Goal: Task Accomplishment & Management: Manage account settings

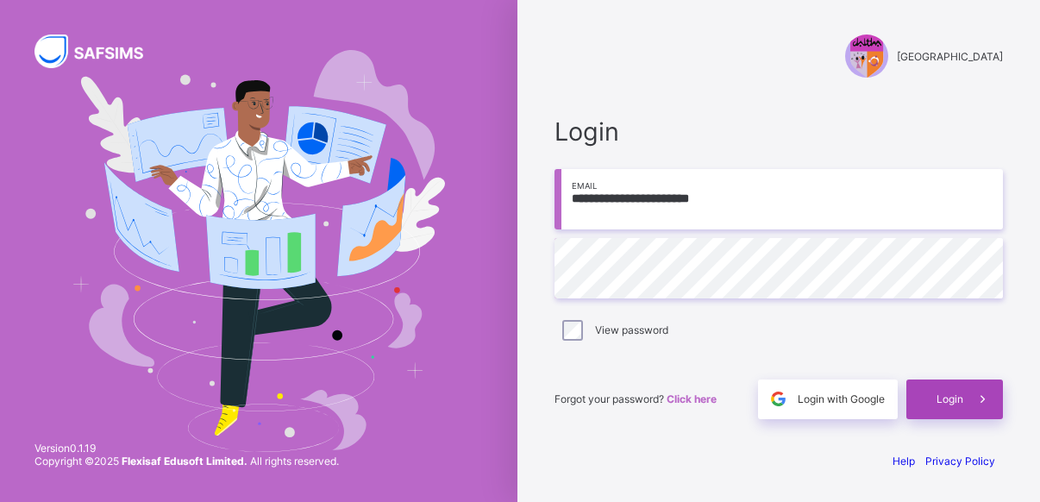
click at [964, 400] on span at bounding box center [983, 399] width 40 height 40
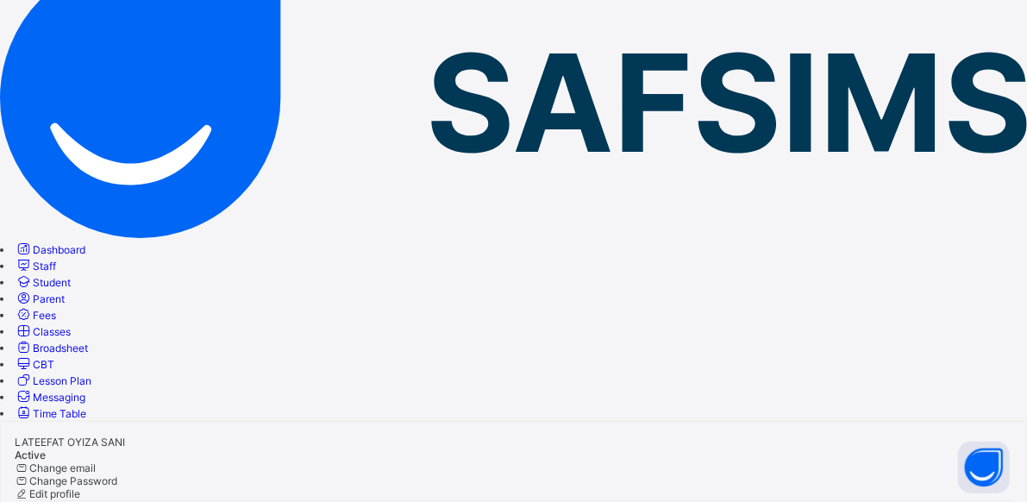
scroll to position [133, 0]
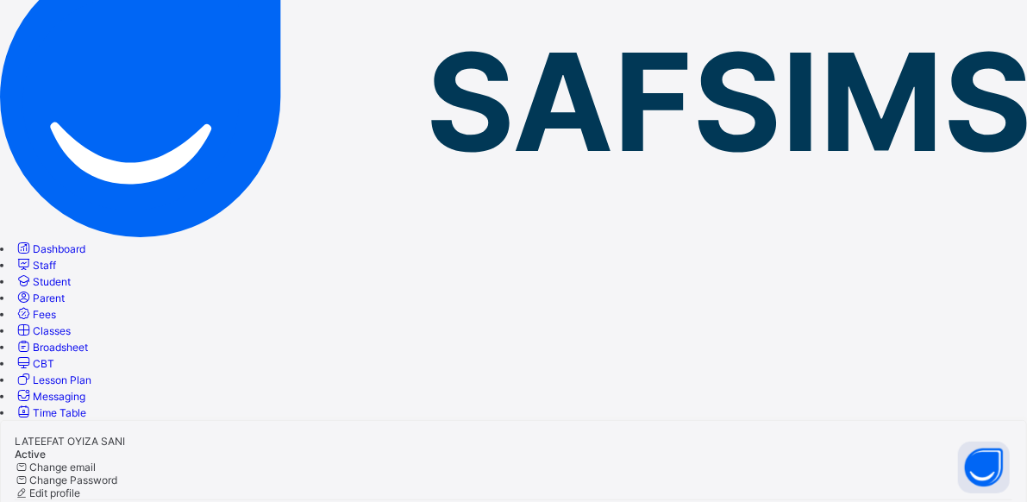
click at [71, 275] on span "Student" at bounding box center [52, 281] width 38 height 13
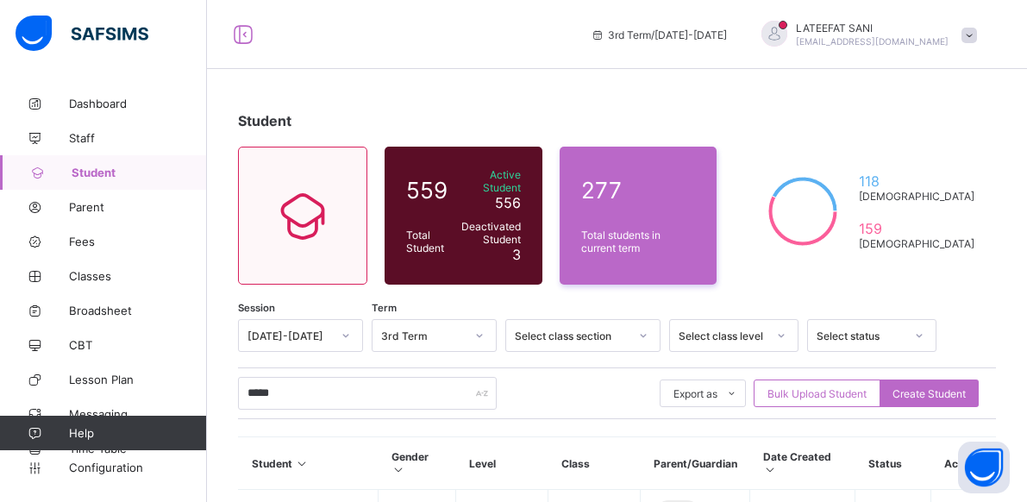
scroll to position [136, 0]
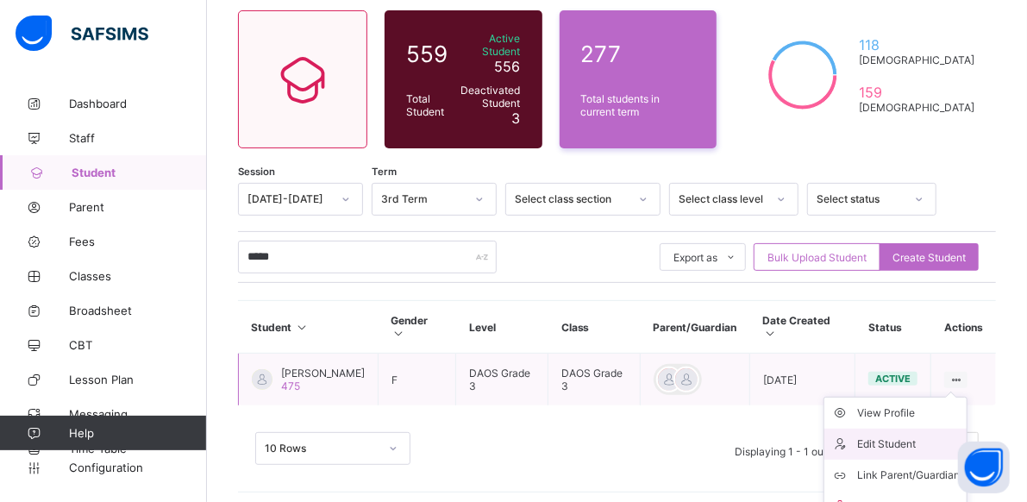
click at [917, 436] on div "Edit Student" at bounding box center [908, 444] width 103 height 17
select select "**"
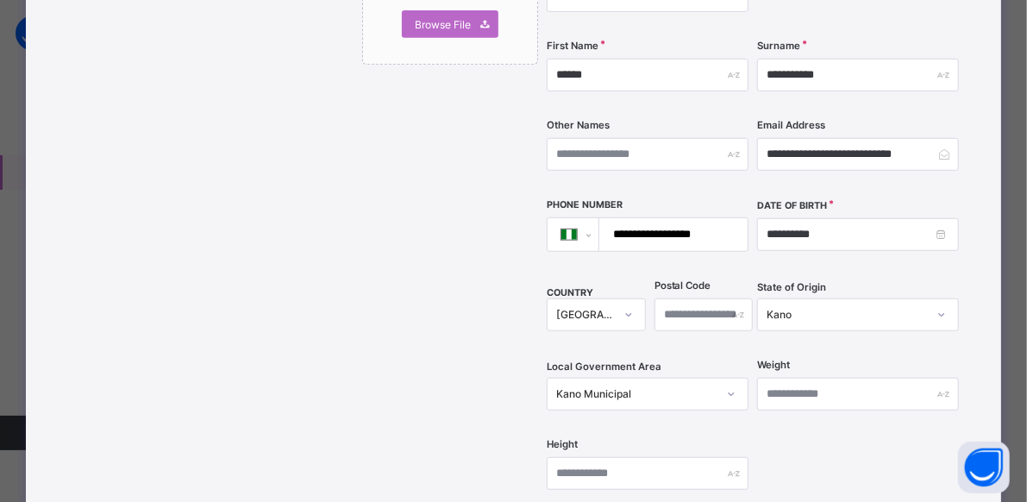
scroll to position [361, 0]
